Goal: Ask a question

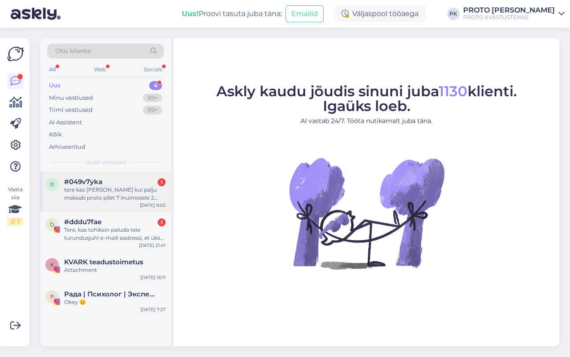
click at [136, 200] on div "tere kas [PERSON_NAME] kui palju maksab proto pilet 7 inuimesele 2 täiskasvanut…" at bounding box center [115, 194] width 102 height 16
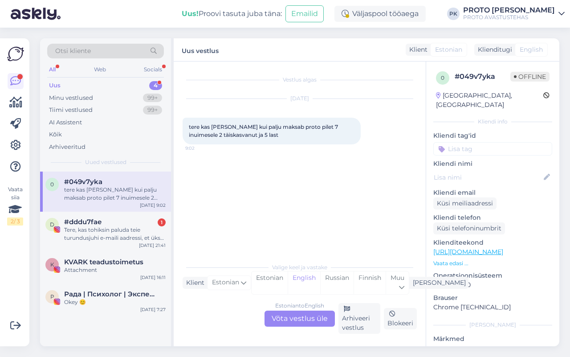
click at [310, 318] on div "Estonian to English Võta vestlus üle" at bounding box center [300, 318] width 70 height 16
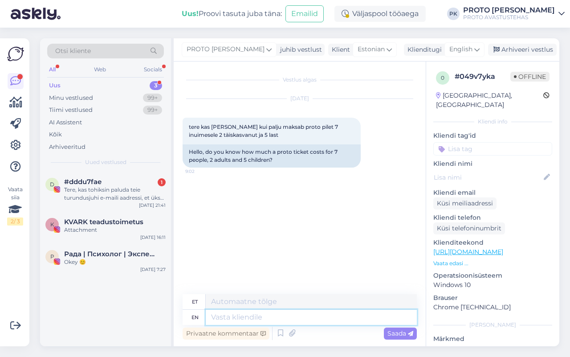
click at [274, 312] on textarea at bounding box center [311, 316] width 211 height 15
click at [453, 47] on span "English" at bounding box center [460, 50] width 23 height 10
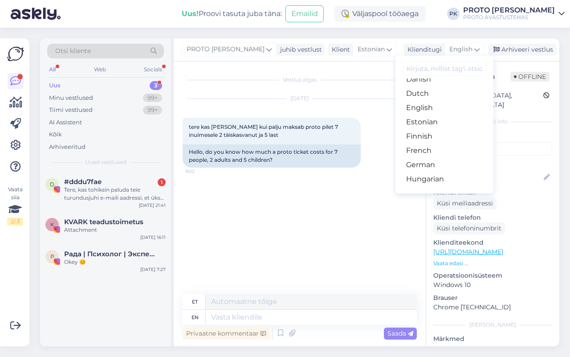
scroll to position [96, 0]
click at [426, 107] on link "Estonian" at bounding box center [444, 107] width 98 height 14
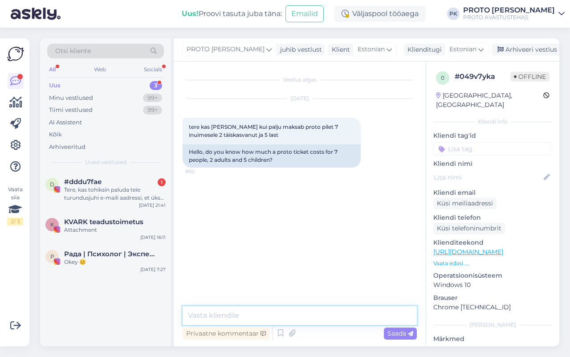
click at [250, 309] on textarea at bounding box center [300, 315] width 234 height 19
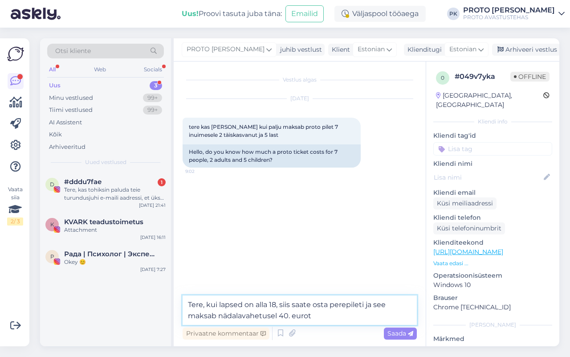
click at [292, 317] on textarea "Tere, kui lapsed on alla 18, siis saate osta perepileti ja see maksab nädalavah…" at bounding box center [300, 309] width 234 height 29
type textarea "Tere, kui lapsed on alla 18, siis saate osta perepileti ja see maksab nädalavah…"
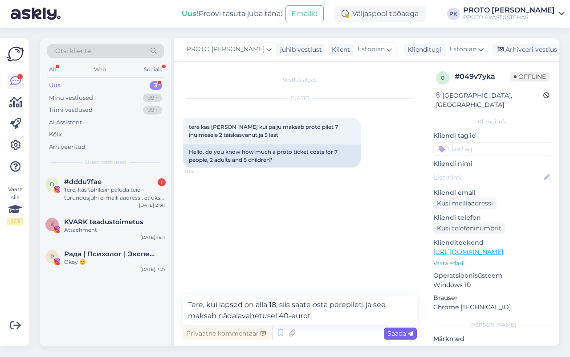
click at [395, 333] on span "Saada" at bounding box center [400, 333] width 26 height 8
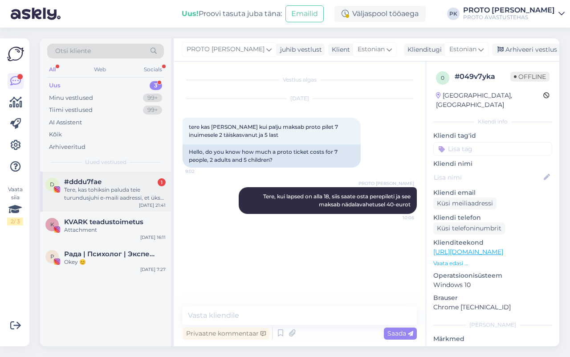
click at [110, 193] on div "Tere, kas tohiksin paluda teie turundusjuhi e-maili aadressi, et üks koostööpak…" at bounding box center [115, 194] width 102 height 16
